Goal: Transaction & Acquisition: Purchase product/service

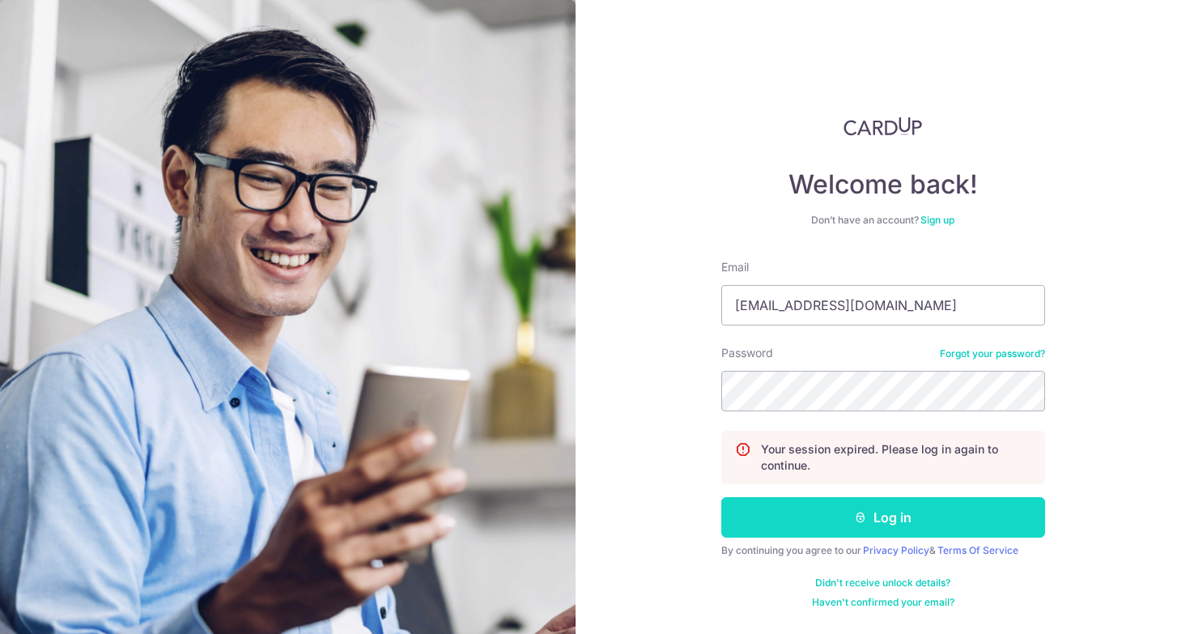
click at [892, 508] on button "Log in" at bounding box center [883, 517] width 324 height 40
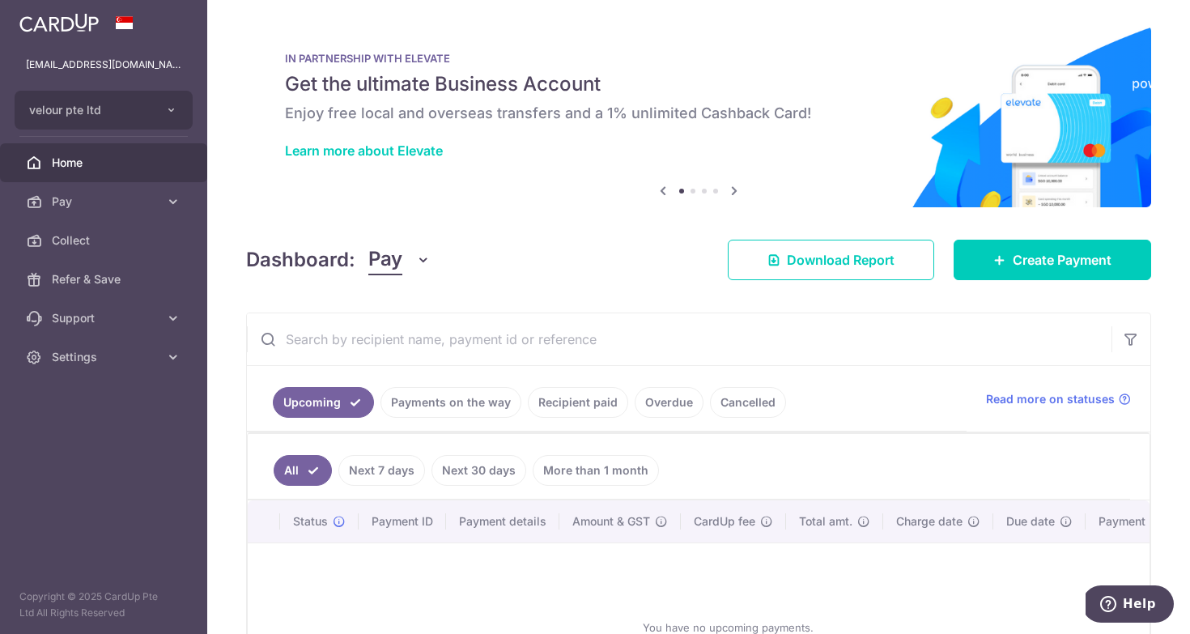
click at [452, 408] on link "Payments on the way" at bounding box center [450, 402] width 141 height 31
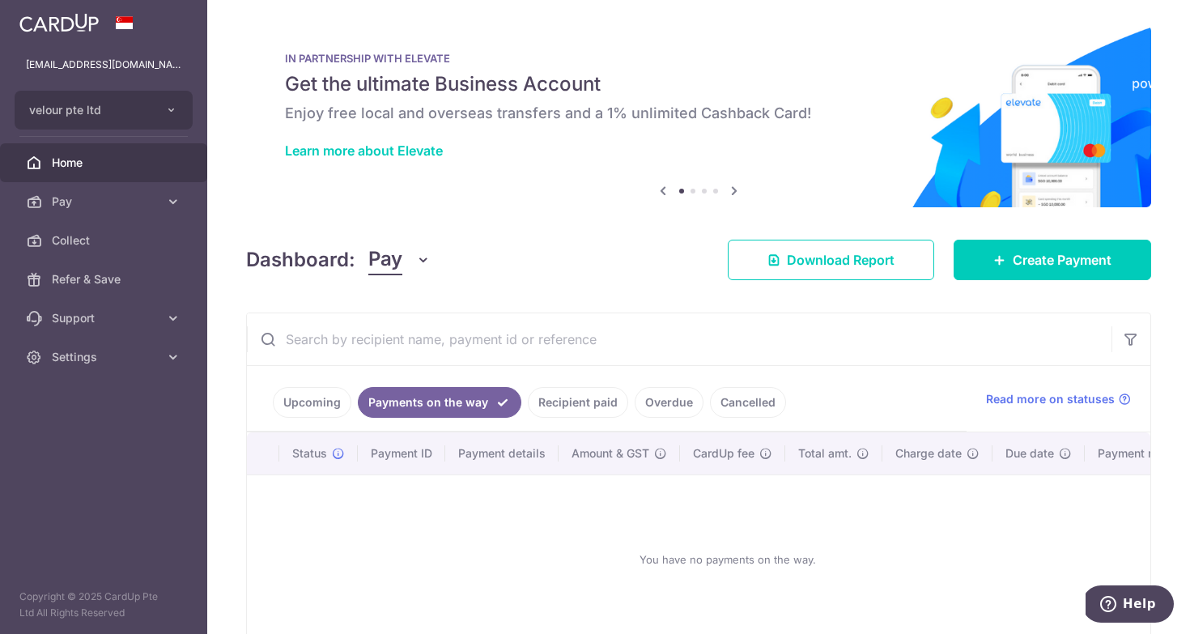
click at [606, 393] on link "Recipient paid" at bounding box center [578, 402] width 100 height 31
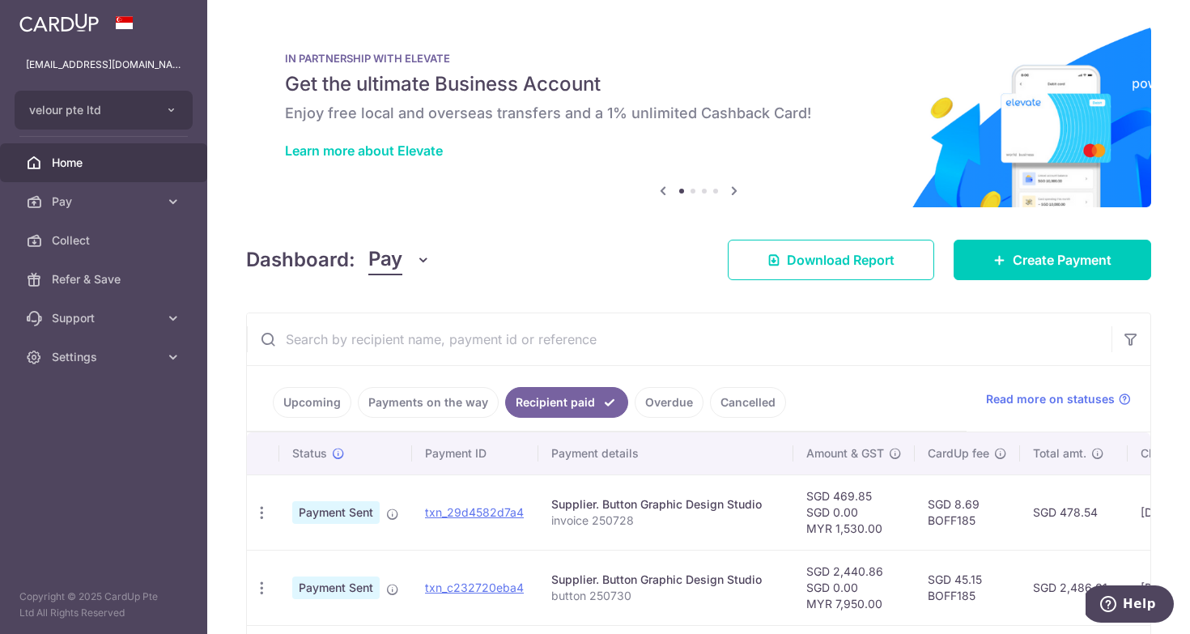
click at [771, 402] on link "Cancelled" at bounding box center [748, 402] width 76 height 31
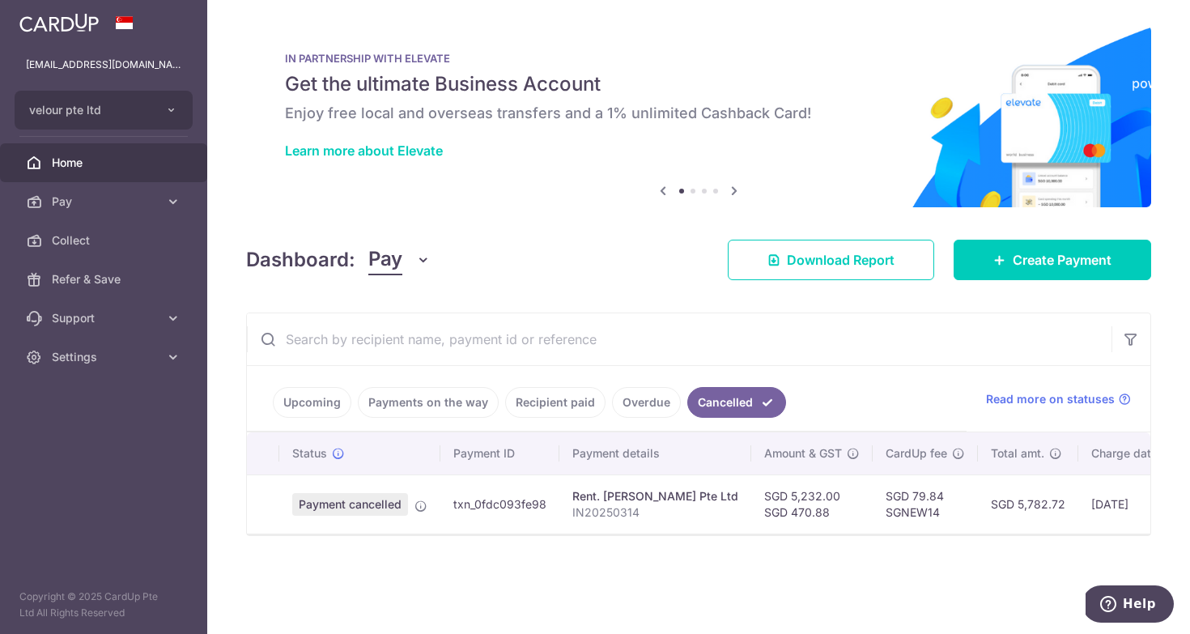
click at [659, 401] on link "Overdue" at bounding box center [646, 402] width 69 height 31
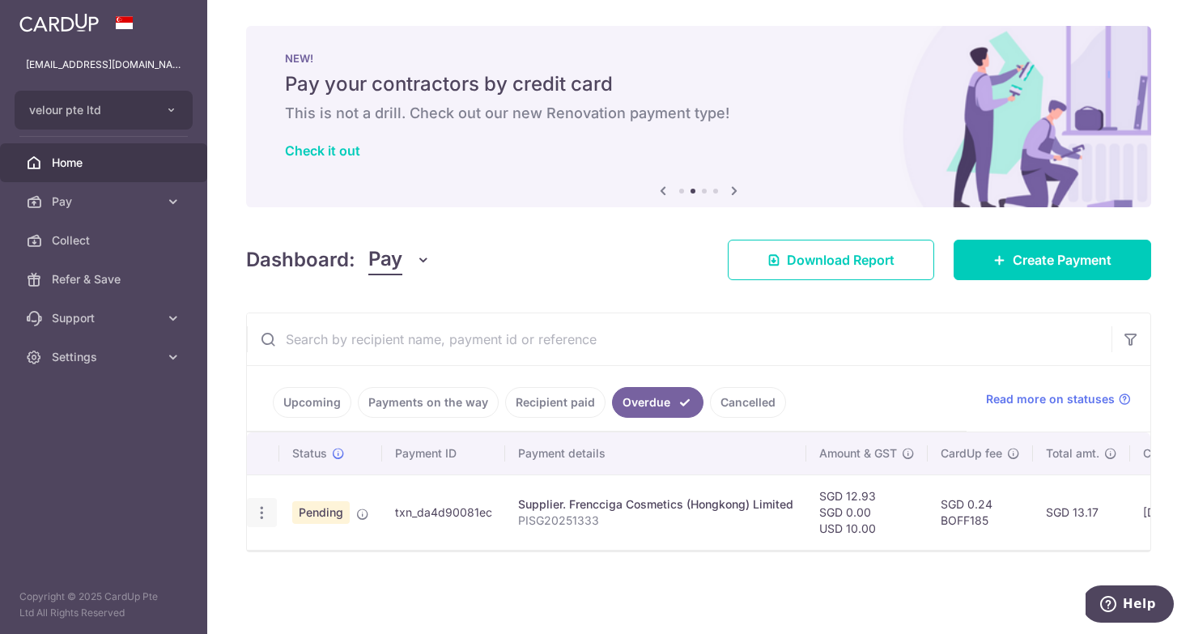
click at [251, 517] on div "Upload doc" at bounding box center [262, 513] width 30 height 30
click at [252, 517] on div "Upload doc" at bounding box center [262, 513] width 30 height 30
click at [261, 512] on icon "button" at bounding box center [261, 512] width 17 height 17
click at [269, 508] on icon "button" at bounding box center [261, 512] width 17 height 17
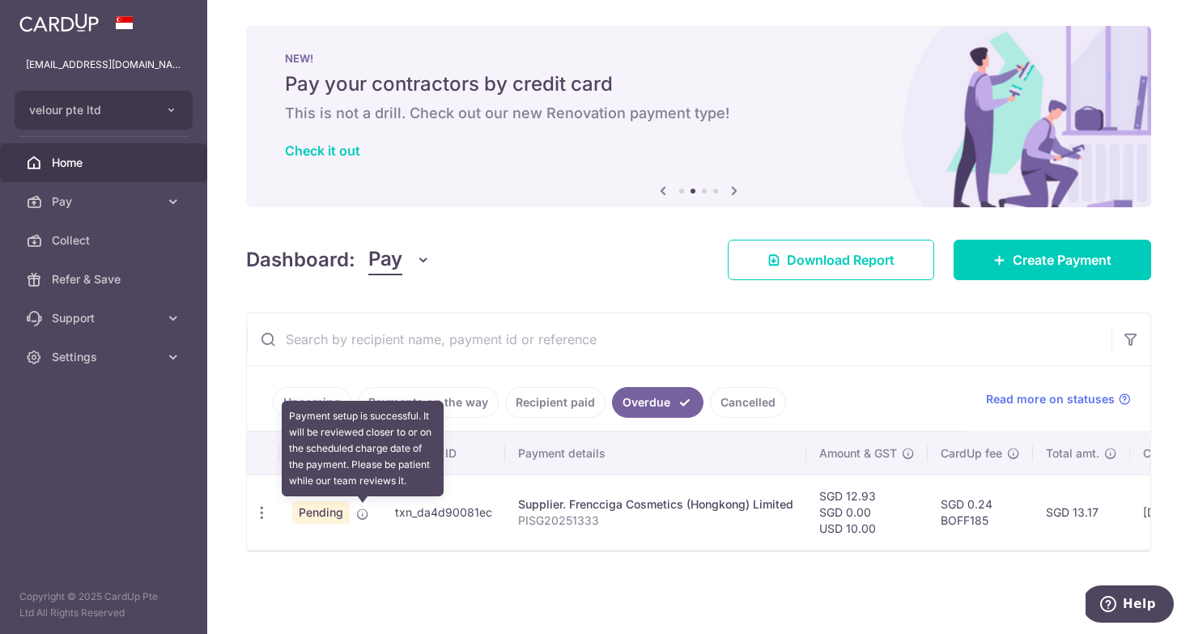
click at [366, 514] on icon at bounding box center [362, 513] width 13 height 13
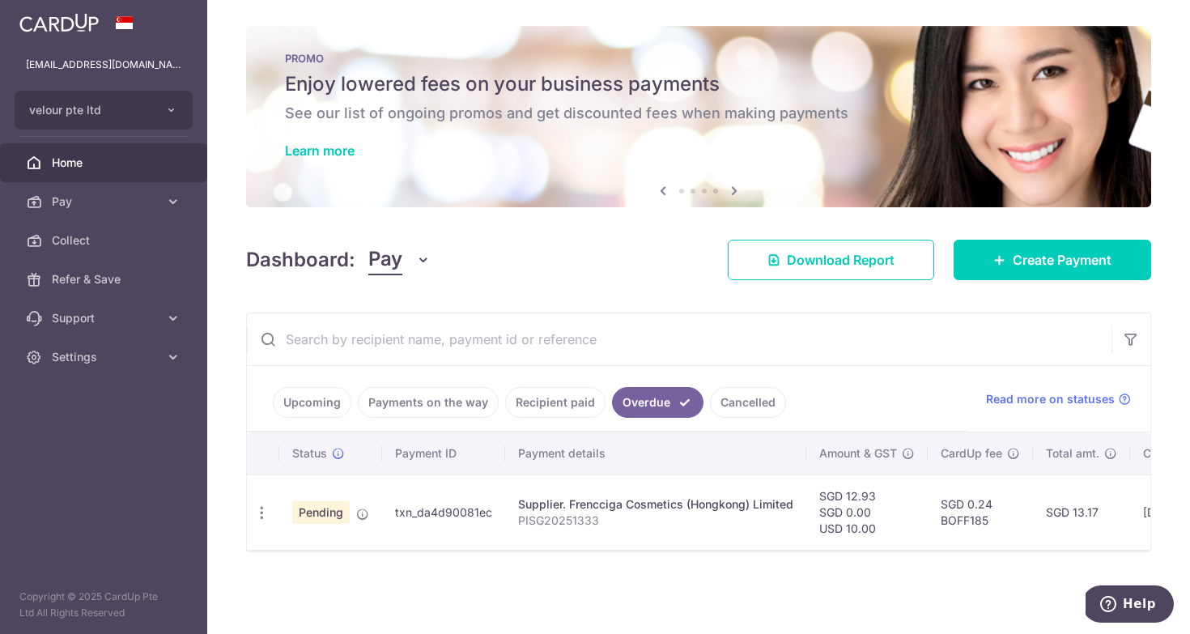
scroll to position [0, 1]
click at [117, 206] on span "Pay" at bounding box center [105, 201] width 107 height 16
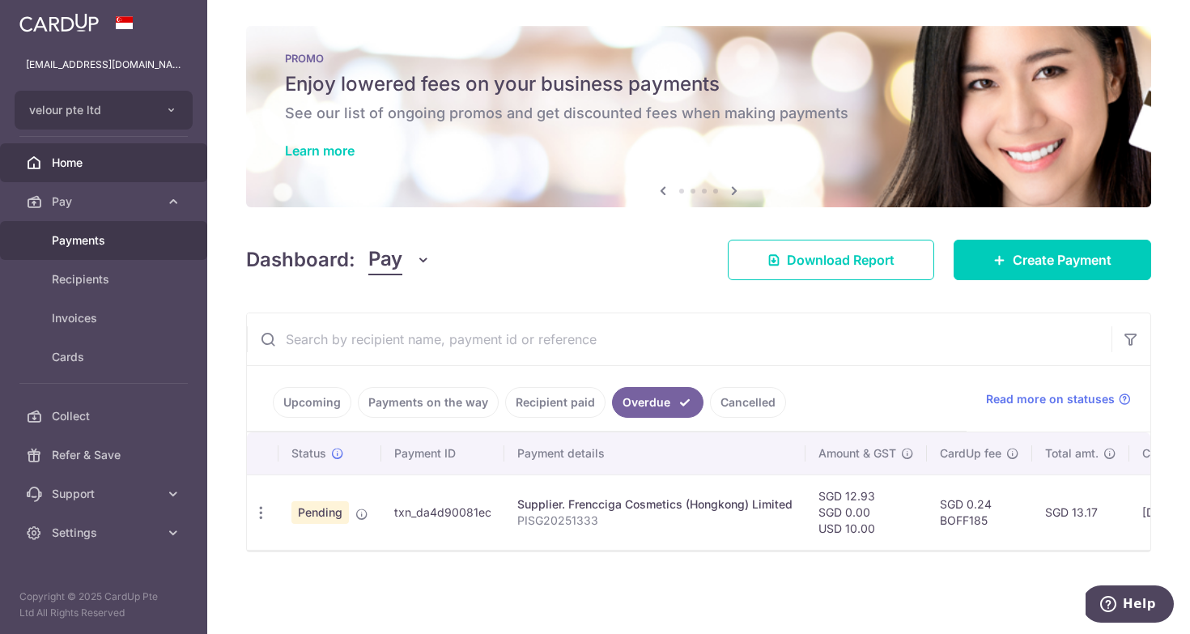
click at [100, 242] on span "Payments" at bounding box center [105, 240] width 107 height 16
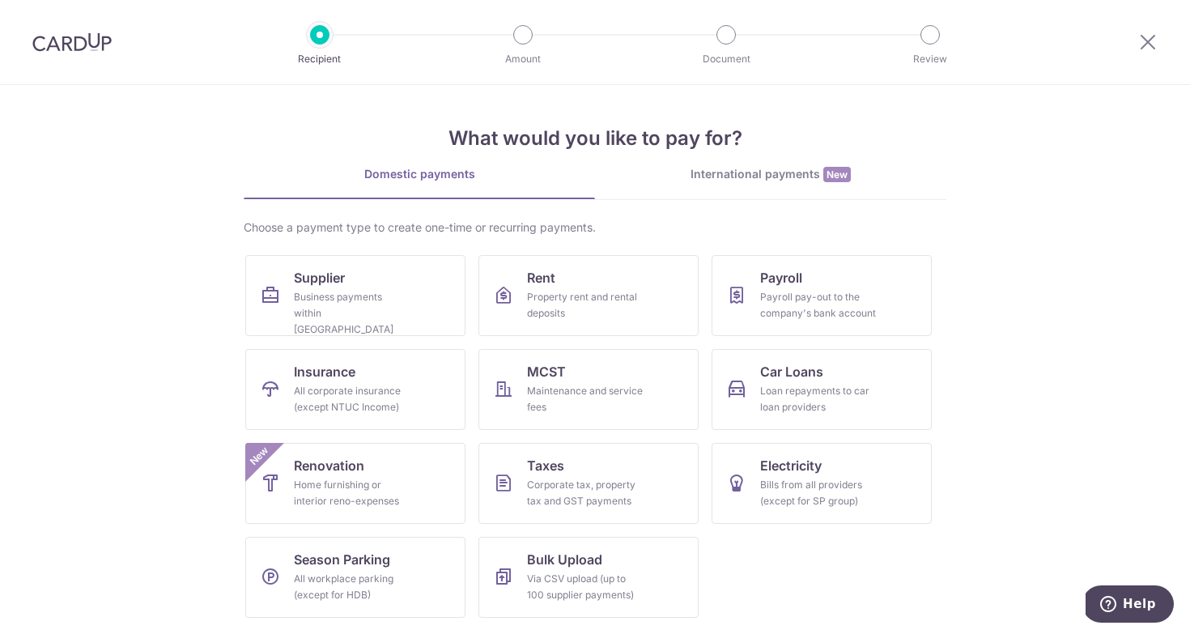
click at [780, 176] on div "International payments New" at bounding box center [770, 174] width 351 height 17
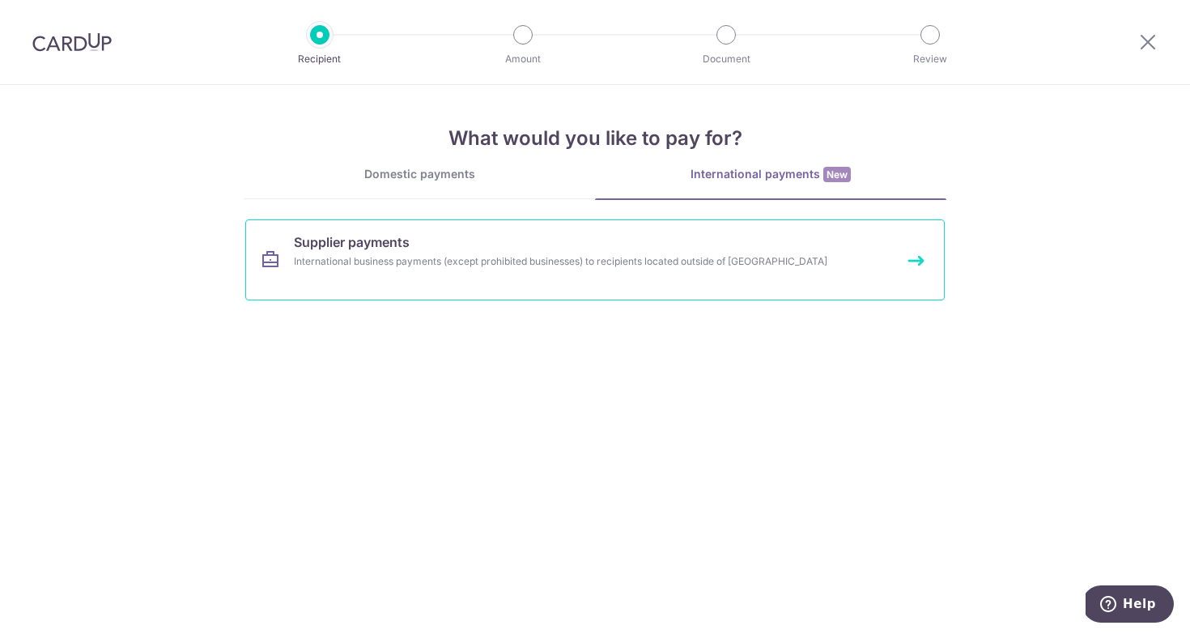
click at [607, 292] on link "Supplier payments International business payments (except prohibited businesses…" at bounding box center [594, 259] width 699 height 81
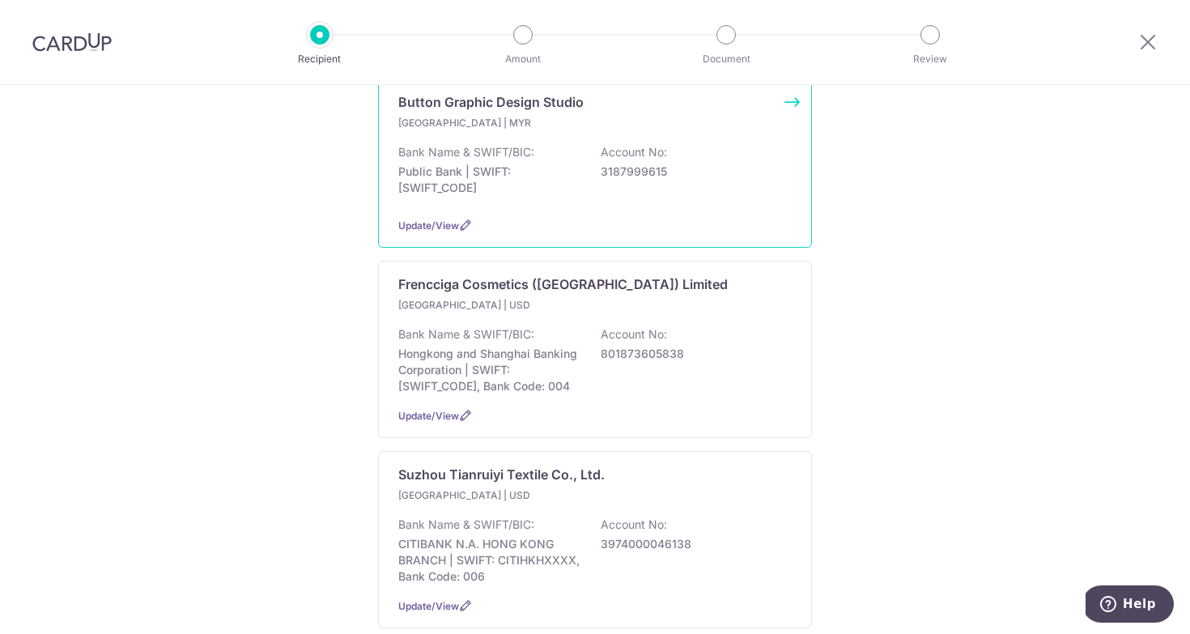
scroll to position [280, 0]
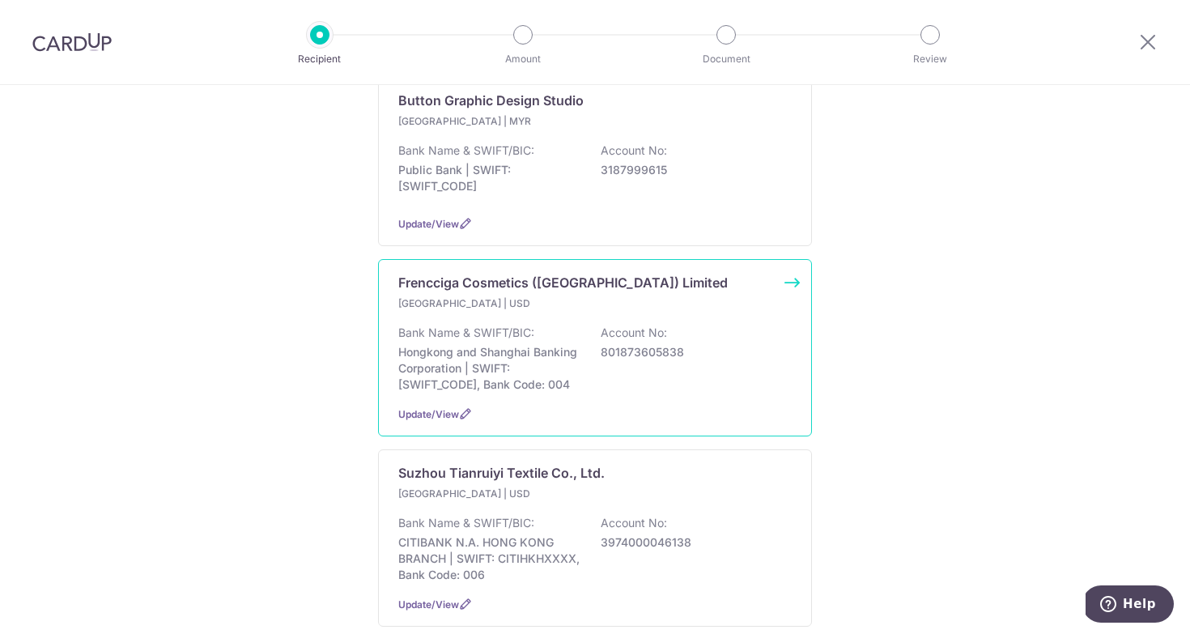
click at [720, 344] on p "801873605838" at bounding box center [691, 352] width 181 height 16
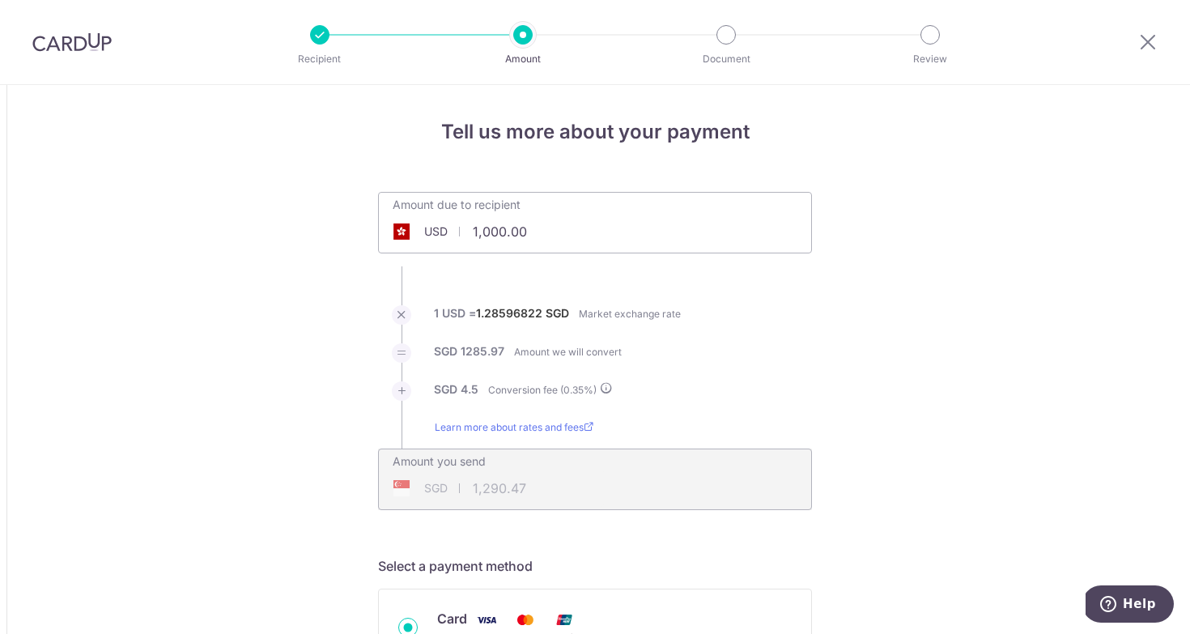
click at [609, 250] on input "1,000.00" at bounding box center [504, 231] width 250 height 37
type input "20.00"
type input "25.81"
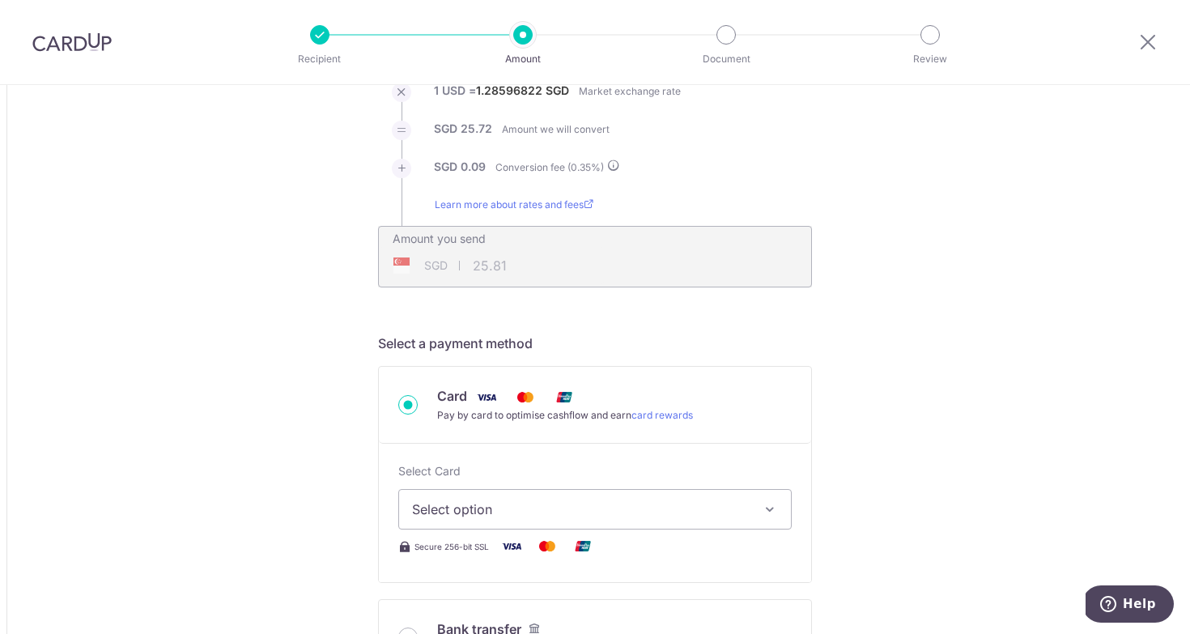
scroll to position [304, 0]
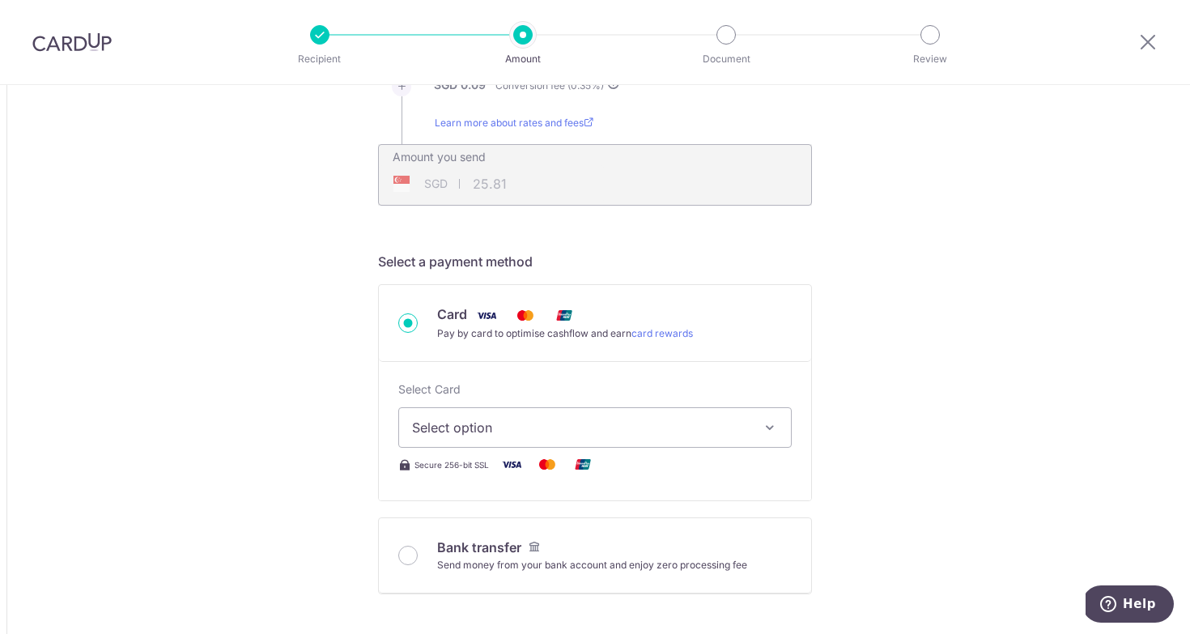
click at [533, 428] on span "Select option" at bounding box center [580, 427] width 337 height 19
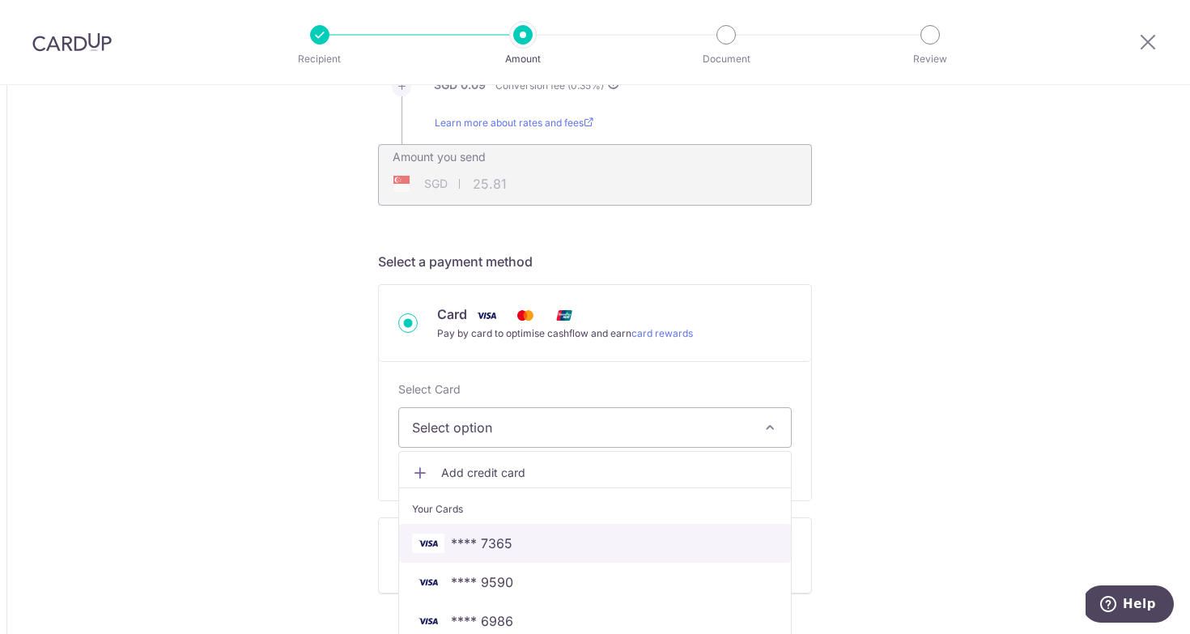
click at [587, 547] on span "**** 7365" at bounding box center [595, 542] width 366 height 19
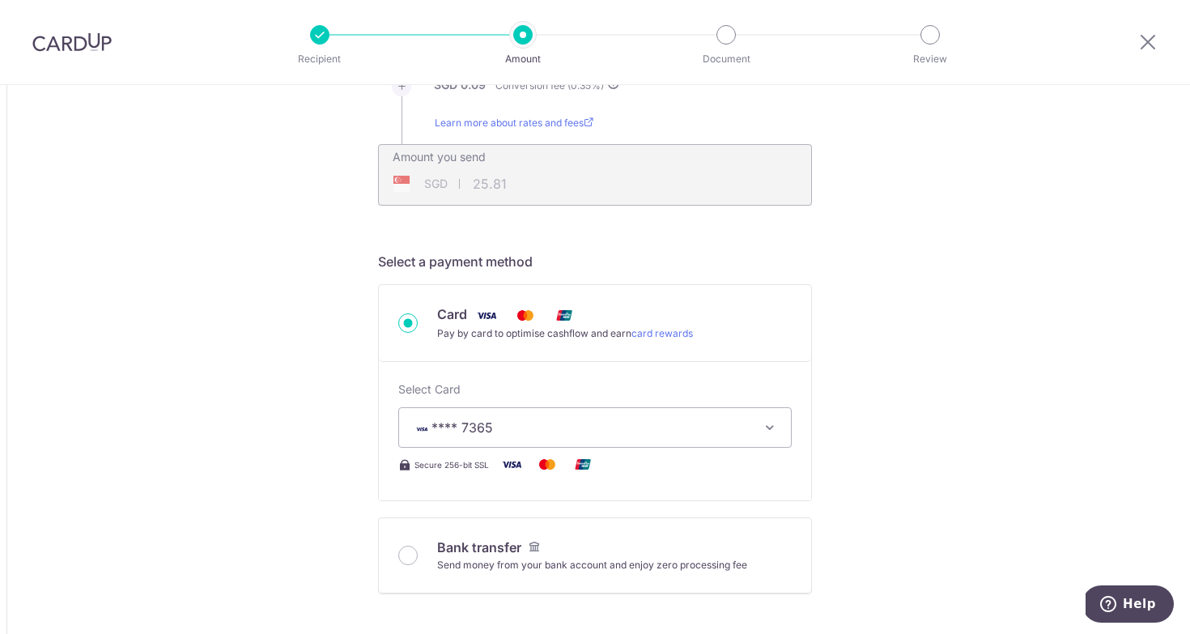
type input "20.00"
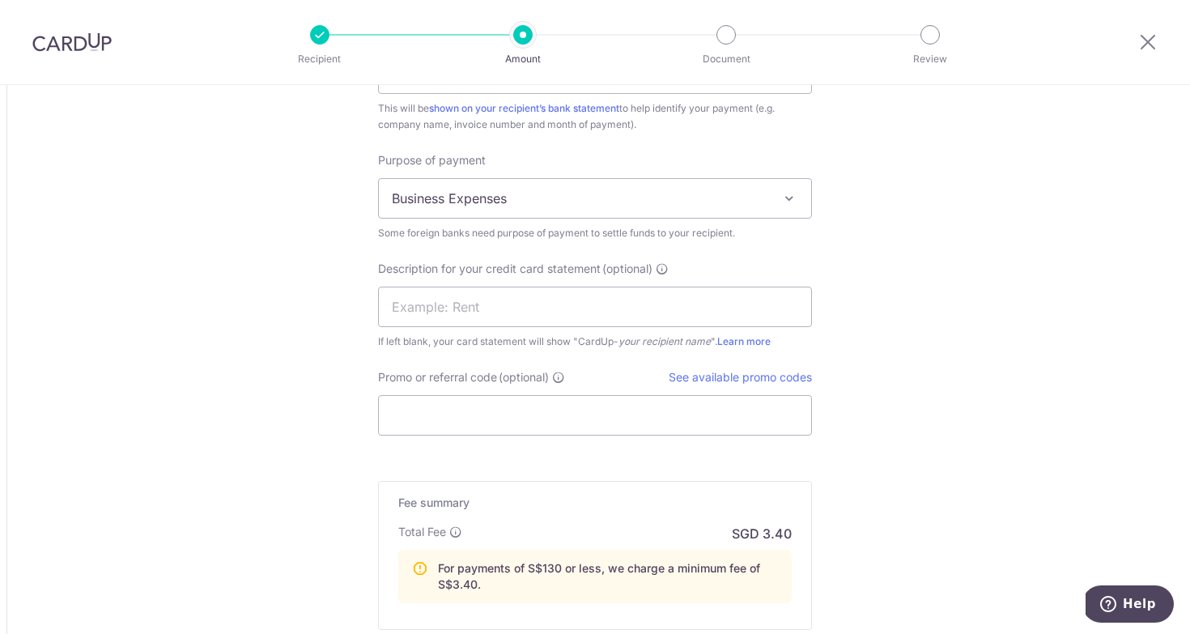
scroll to position [1411, 0]
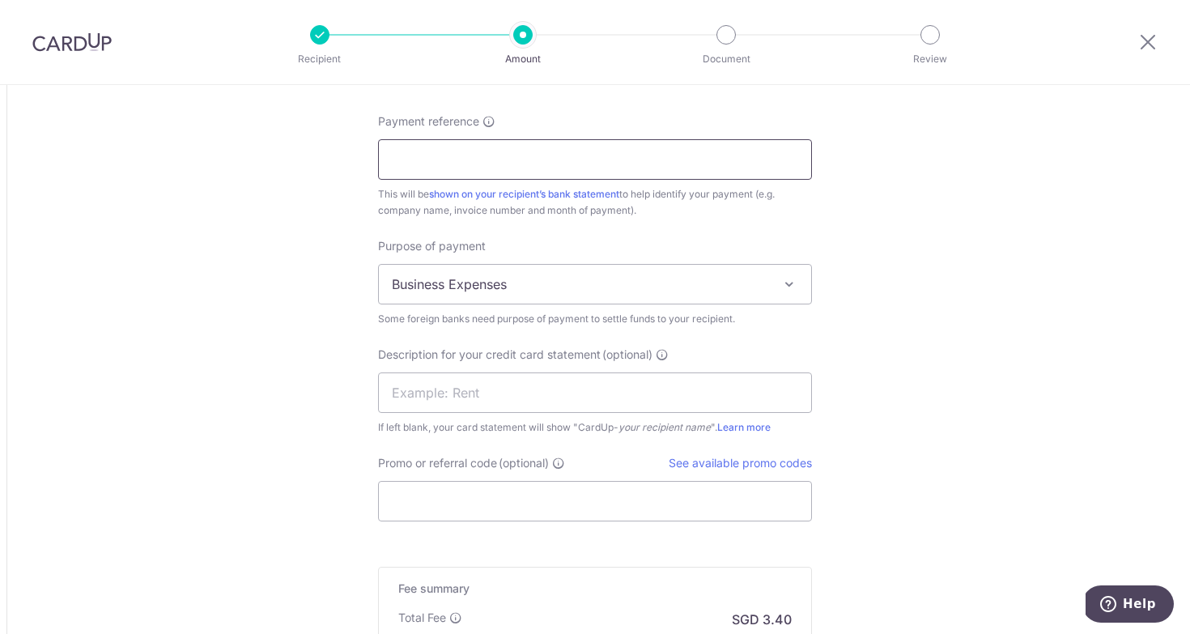
click at [525, 168] on input "Payment reference" at bounding box center [595, 159] width 434 height 40
paste input "PI-SG20251333A"
type input "PI-SG20251333A"
click at [535, 499] on input "Promo or referral code (optional)" at bounding box center [595, 501] width 434 height 40
click at [594, 503] on input "Promo or referral code (optional)" at bounding box center [595, 501] width 434 height 40
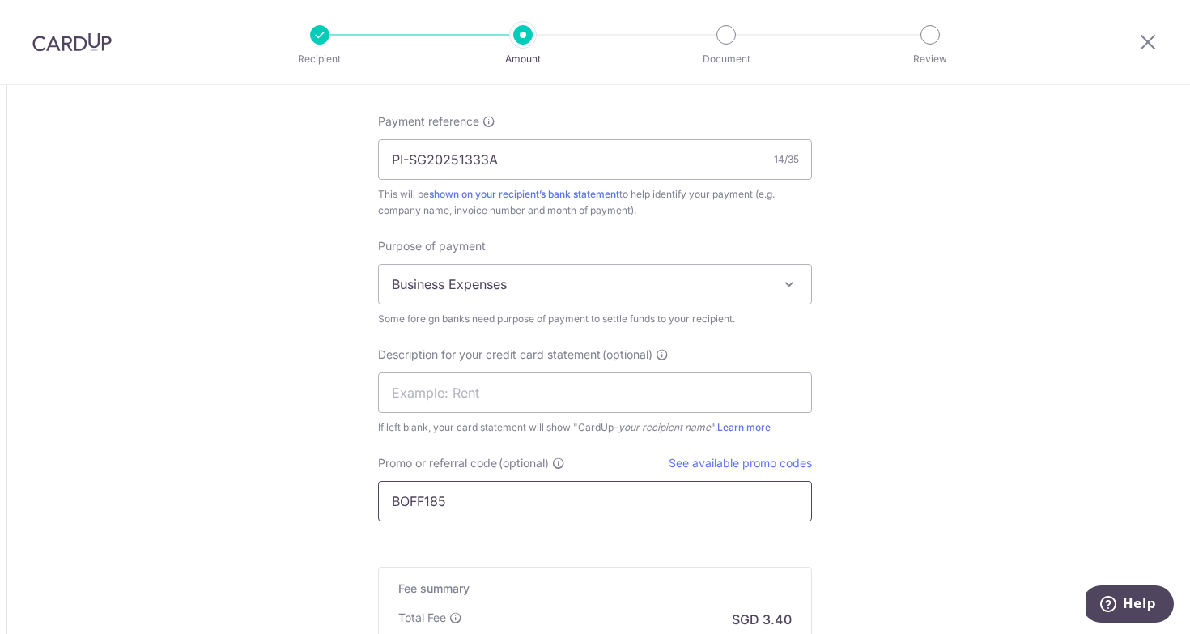
type input "BOFF185"
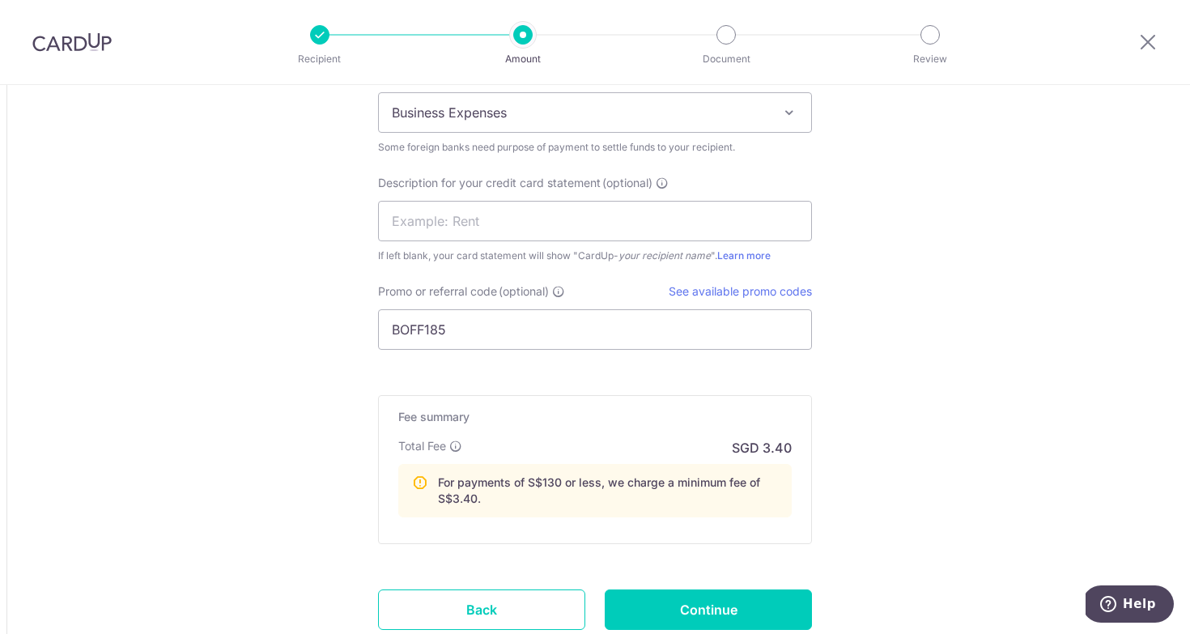
scroll to position [1700, 0]
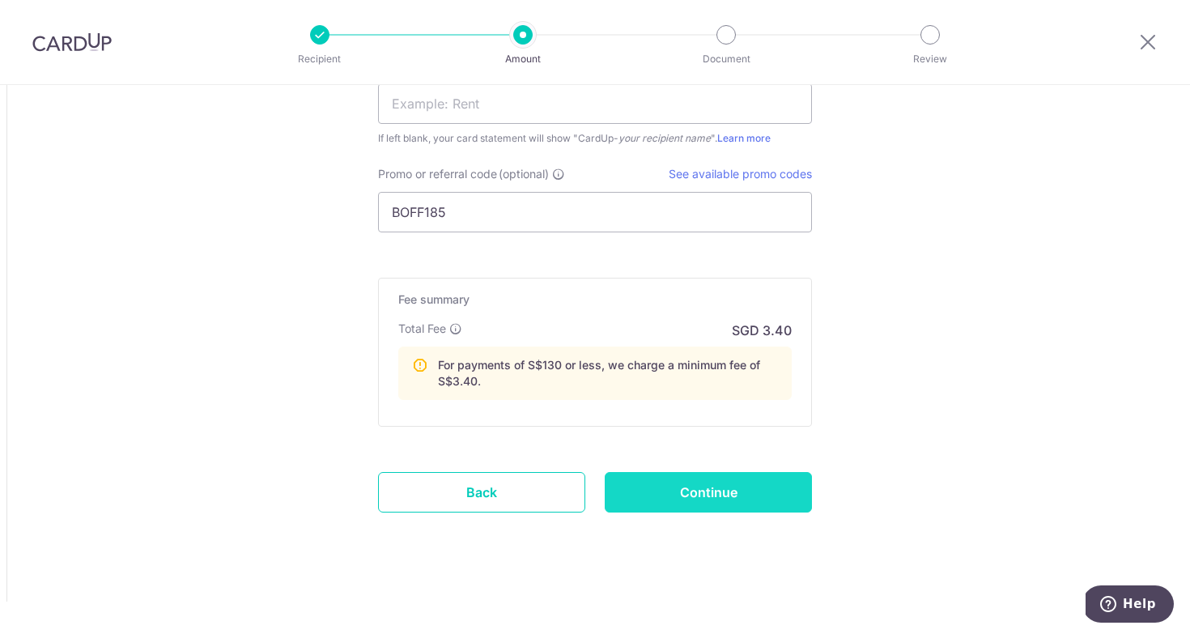
click at [734, 492] on input "Continue" at bounding box center [708, 492] width 207 height 40
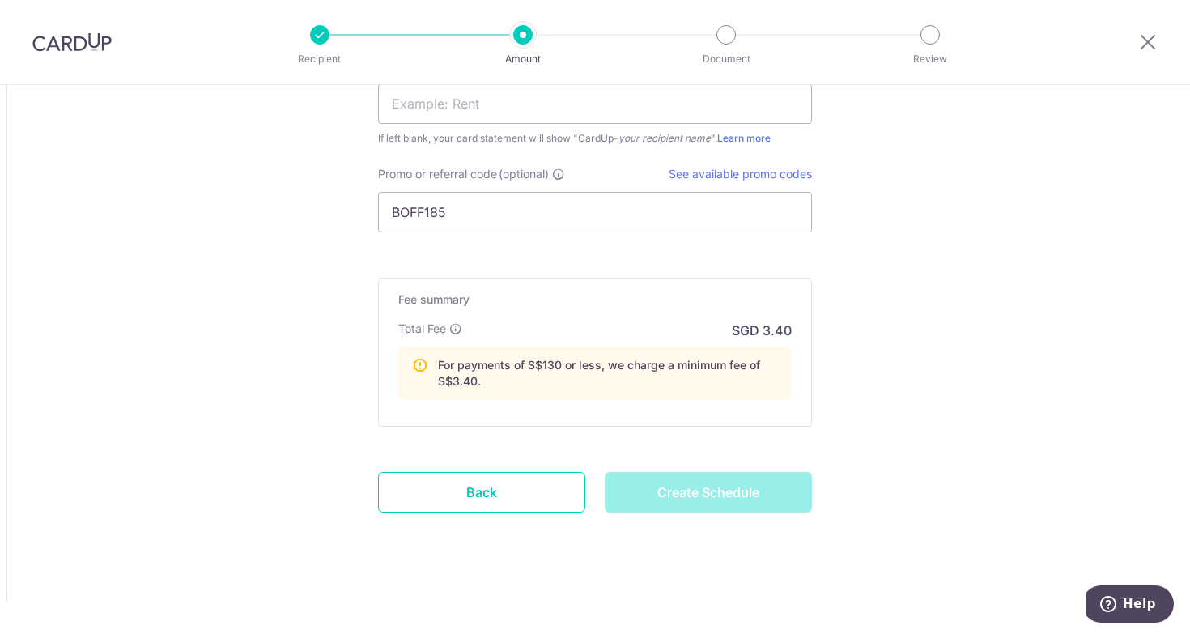
type input "Create Schedule"
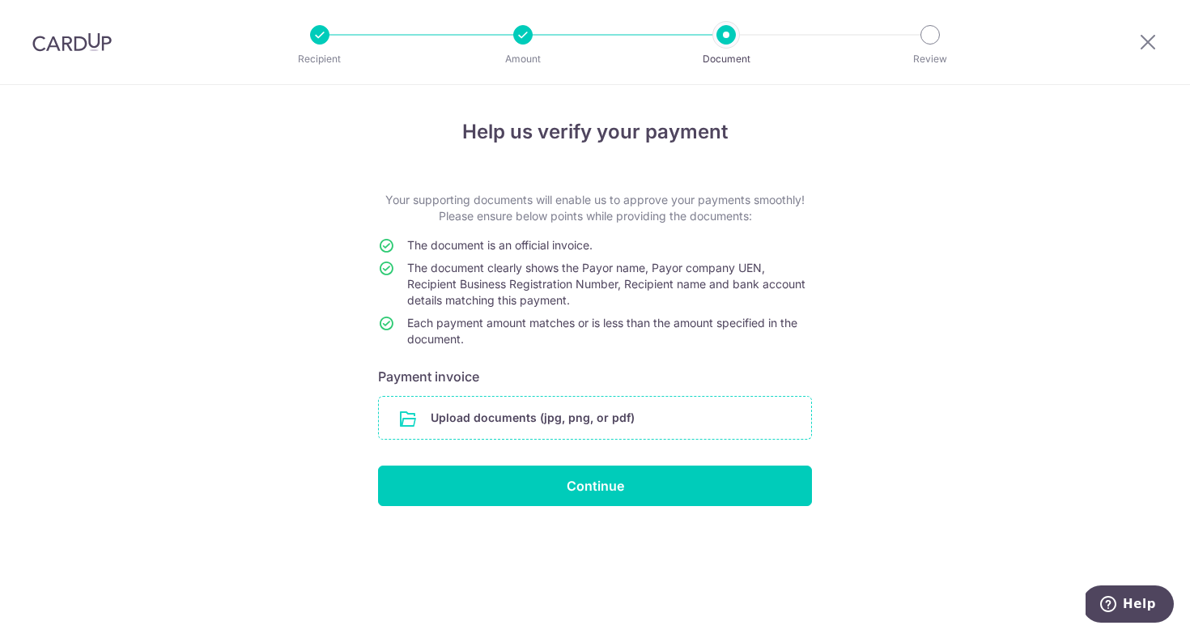
click at [564, 418] on input "file" at bounding box center [595, 418] width 432 height 42
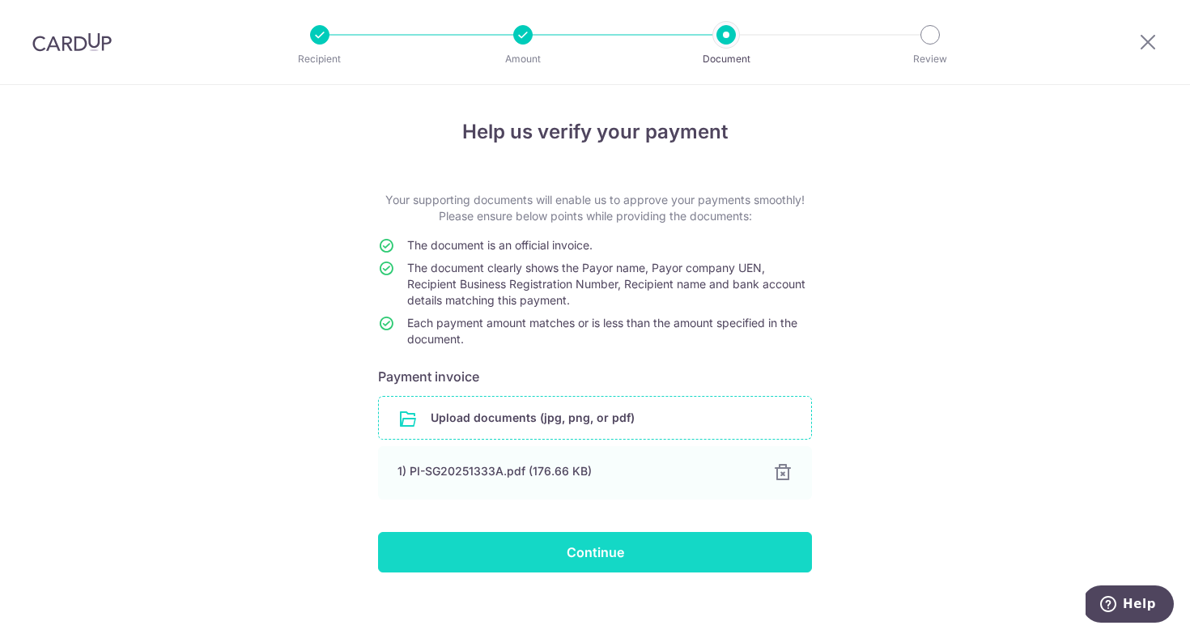
click at [626, 561] on input "Continue" at bounding box center [595, 552] width 434 height 40
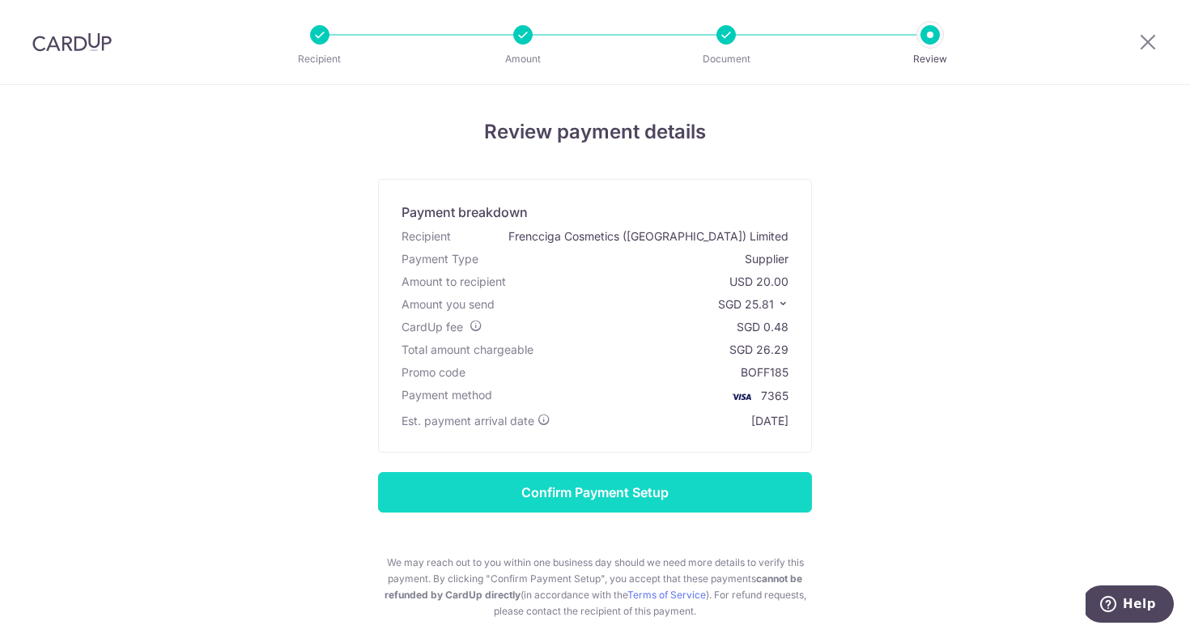
click at [634, 488] on input "Confirm Payment Setup" at bounding box center [595, 492] width 434 height 40
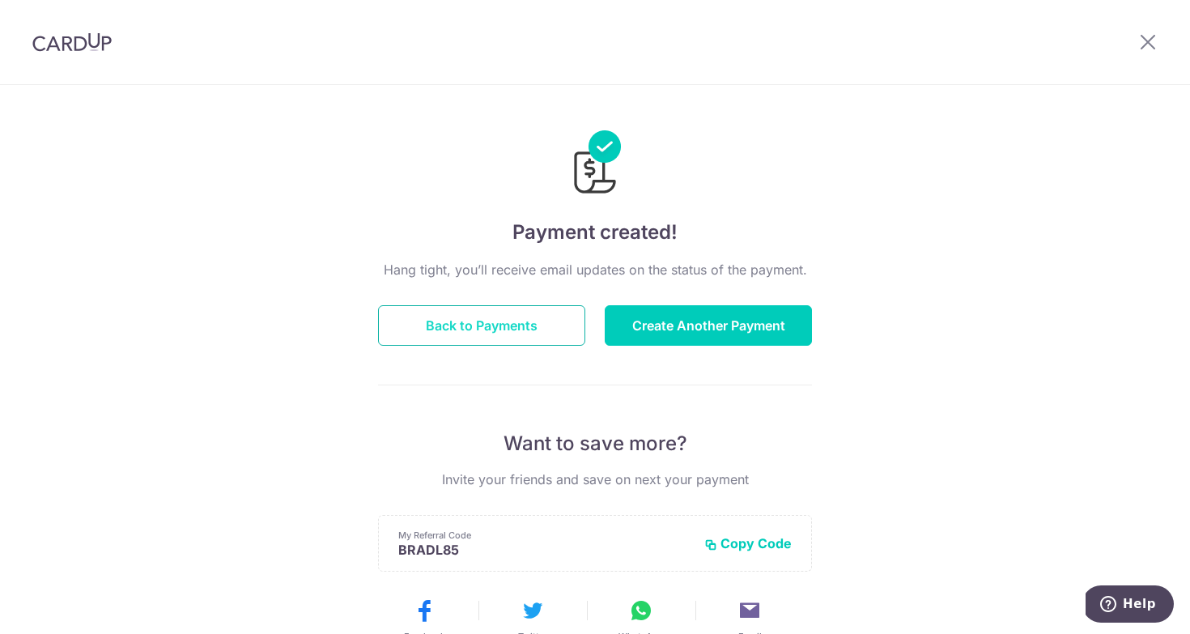
click at [550, 338] on button "Back to Payments" at bounding box center [481, 325] width 207 height 40
